Goal: Task Accomplishment & Management: Use online tool/utility

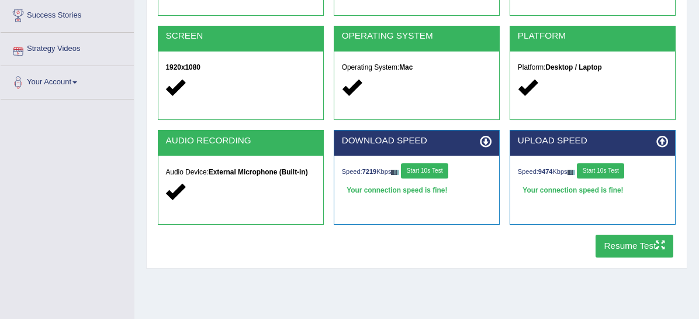
click at [628, 247] on button "Resume Test" at bounding box center [635, 245] width 78 height 23
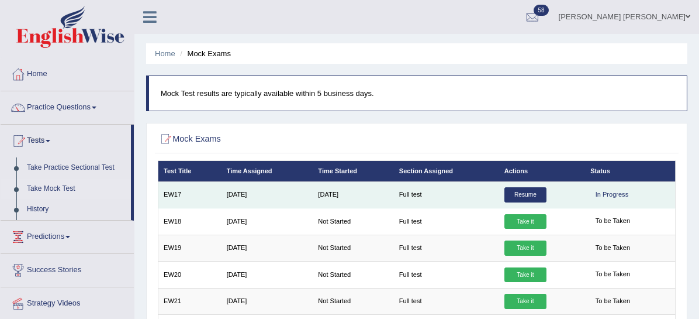
click at [531, 193] on link "Resume" at bounding box center [526, 194] width 42 height 15
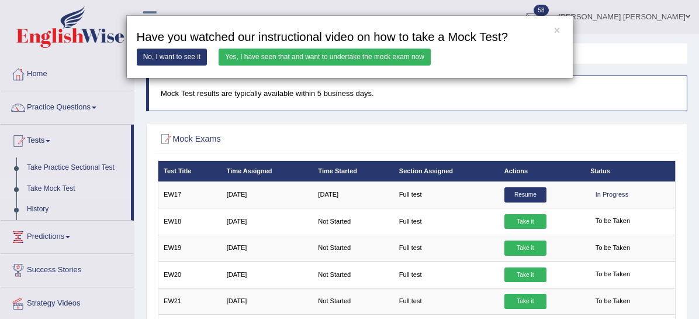
click at [362, 59] on link "Yes, I have seen that and want to undertake the mock exam now" at bounding box center [325, 57] width 212 height 17
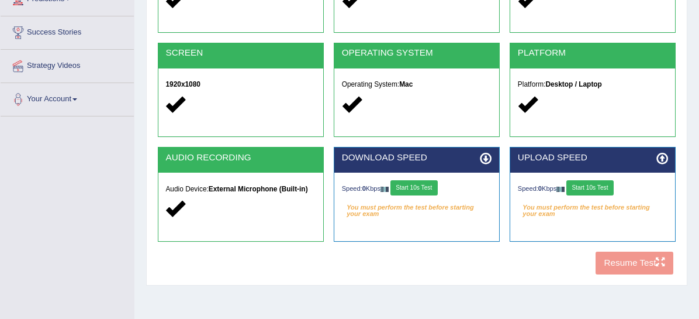
click at [433, 188] on button "Start 10s Test" at bounding box center [414, 187] width 47 height 15
click at [596, 188] on button "Start 10s Test" at bounding box center [590, 187] width 47 height 15
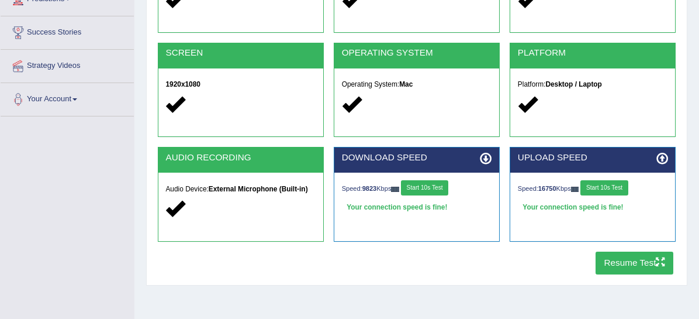
scroll to position [174, 0]
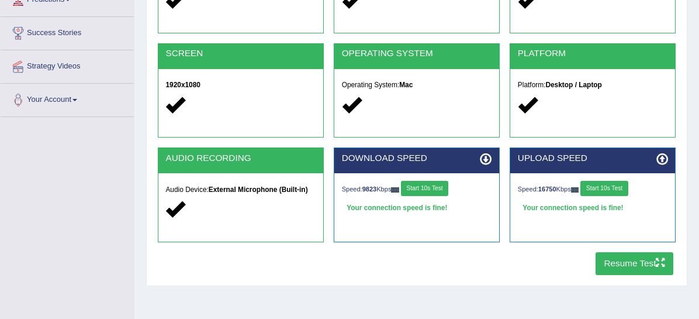
click at [607, 261] on button "Resume Test" at bounding box center [635, 263] width 78 height 23
